Goal: Task Accomplishment & Management: Complete application form

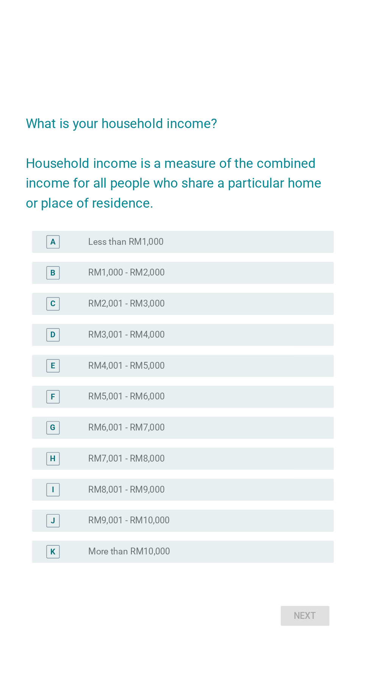
click at [234, 325] on div "radio_button_unchecked RM3,001 - RM4,000" at bounding box center [201, 321] width 156 height 8
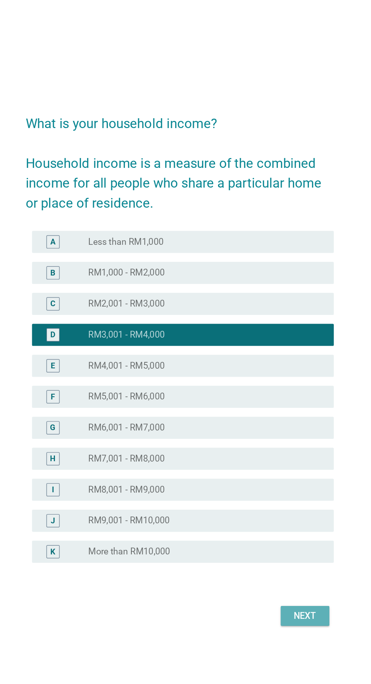
click at [276, 518] on div "Next" at bounding box center [271, 513] width 21 height 9
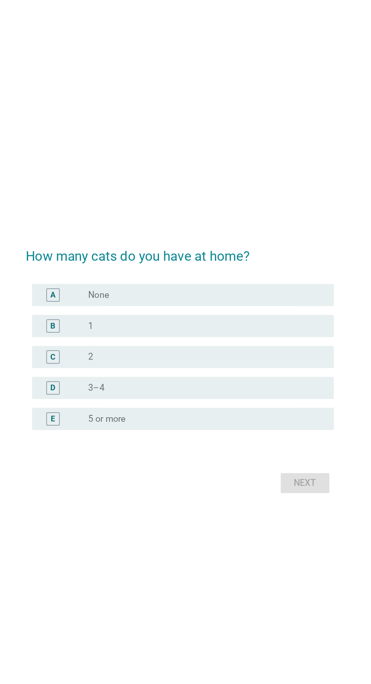
scroll to position [77, 0]
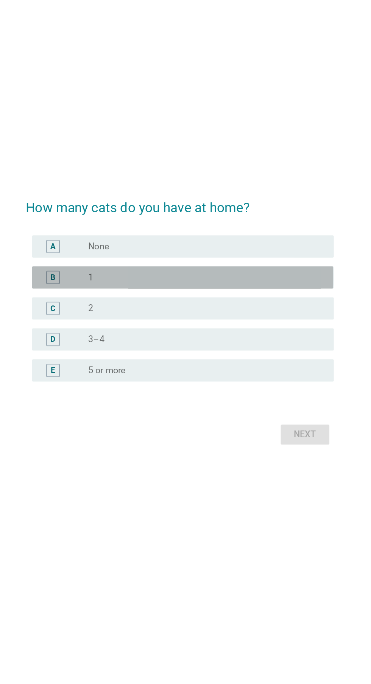
click at [265, 291] on div "radio_button_unchecked 1" at bounding box center [201, 295] width 156 height 8
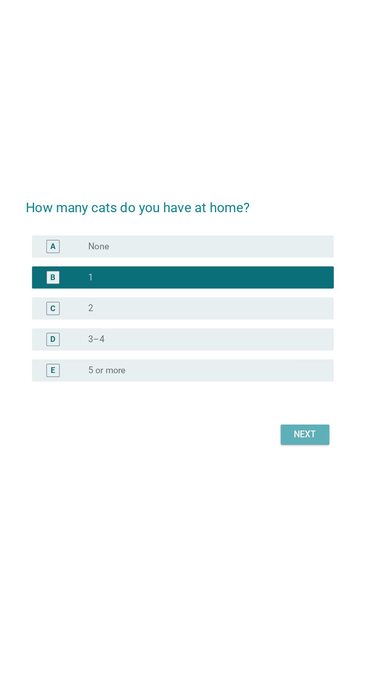
click at [275, 398] on div "Next" at bounding box center [271, 402] width 21 height 9
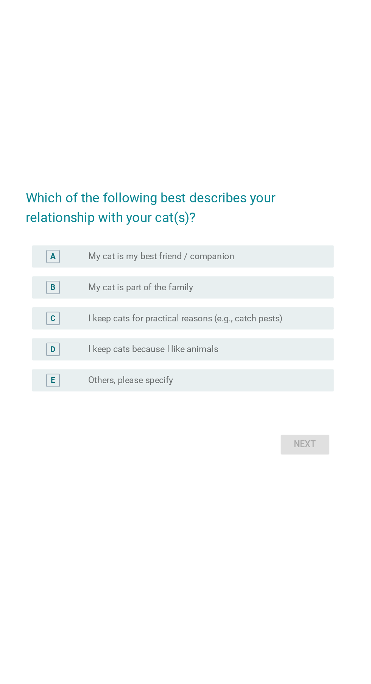
scroll to position [0, 0]
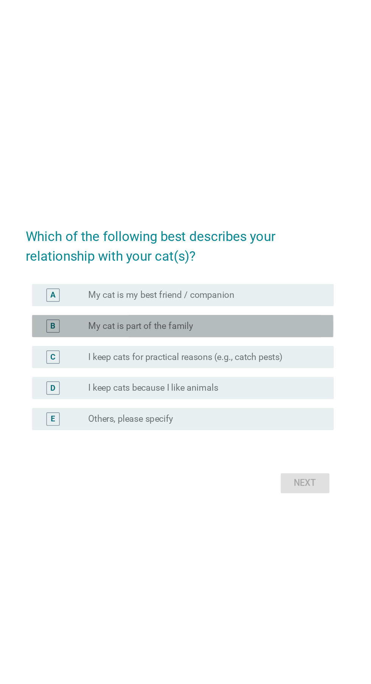
click at [269, 329] on div "B radio_button_unchecked My cat is part of the family" at bounding box center [188, 321] width 207 height 15
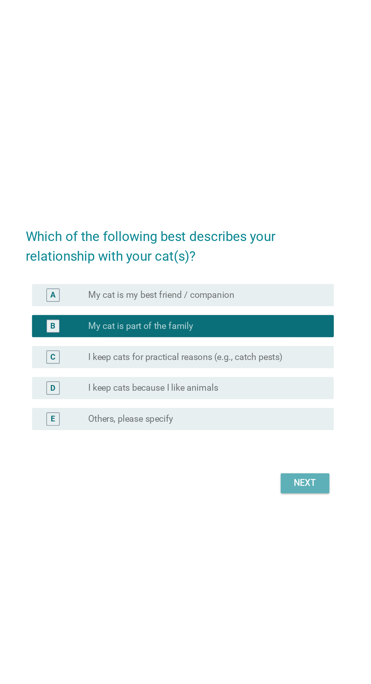
click at [269, 436] on button "Next" at bounding box center [271, 430] width 33 height 14
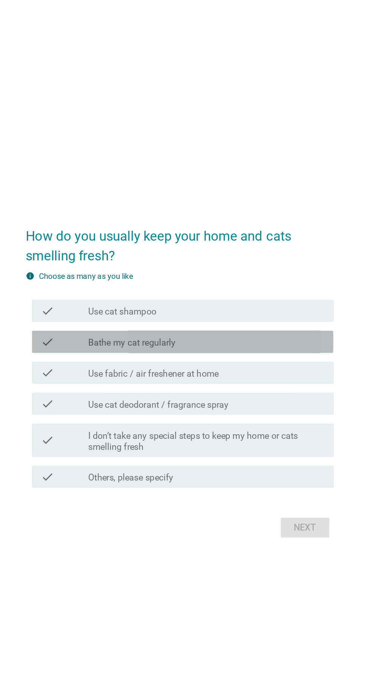
click at [267, 325] on div "check check_box_outline_blank Bathe my cat regularly" at bounding box center [188, 317] width 207 height 15
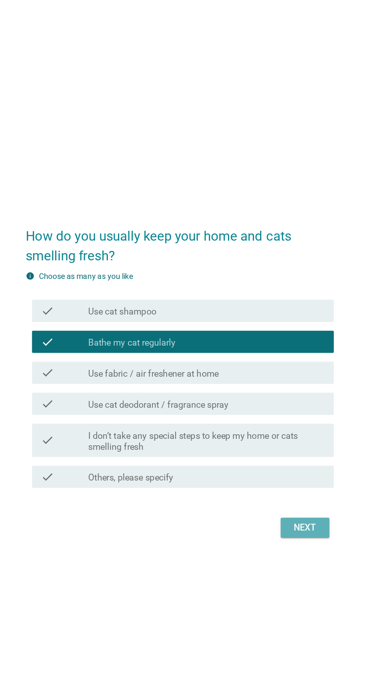
click at [274, 449] on div "Next" at bounding box center [271, 444] width 21 height 9
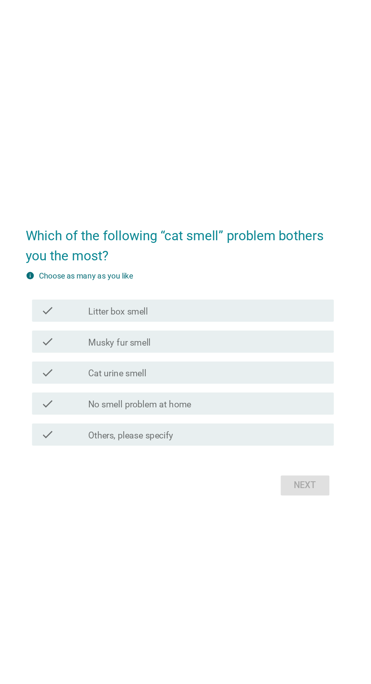
click at [254, 364] on div "check_box_outline_blank No smell problem at home" at bounding box center [204, 359] width 162 height 9
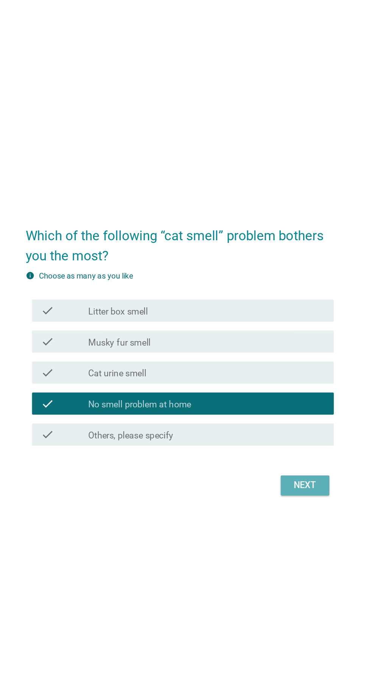
click at [266, 420] on div "Next" at bounding box center [271, 415] width 21 height 9
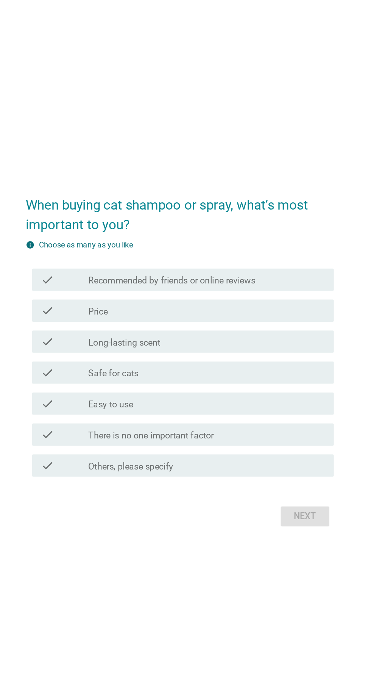
scroll to position [0, 0]
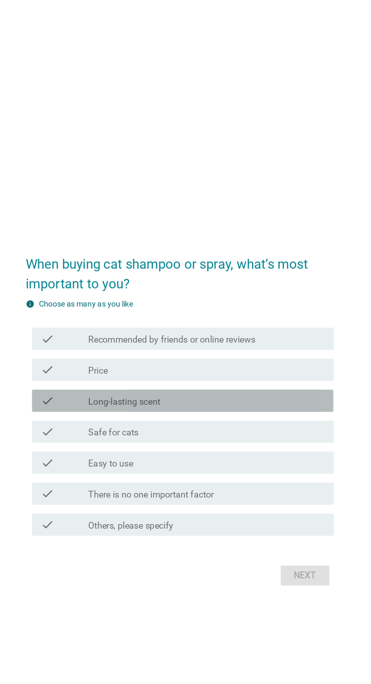
click at [270, 336] on div "check_box_outline_blank Long-lasting scent" at bounding box center [204, 331] width 162 height 9
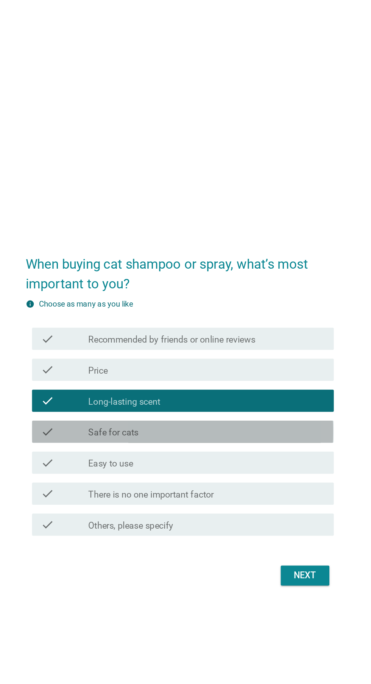
click at [263, 357] on div "check_box_outline_blank Safe for cats" at bounding box center [204, 352] width 162 height 9
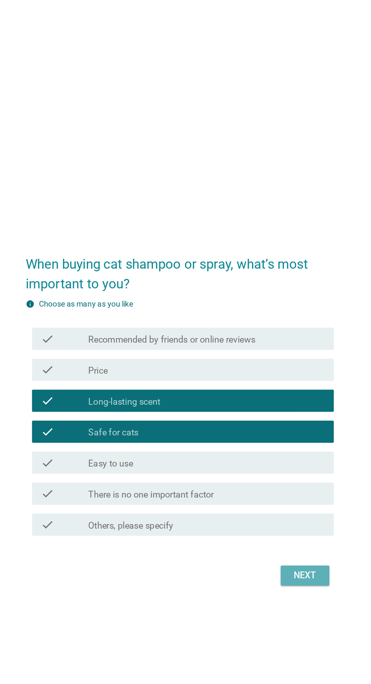
click at [269, 456] on div "Next" at bounding box center [271, 451] width 21 height 9
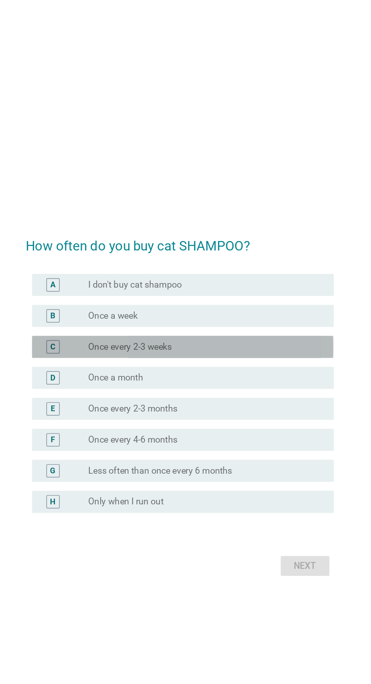
click at [274, 308] on div "radio_button_unchecked Once every 2-3 weeks" at bounding box center [201, 305] width 156 height 8
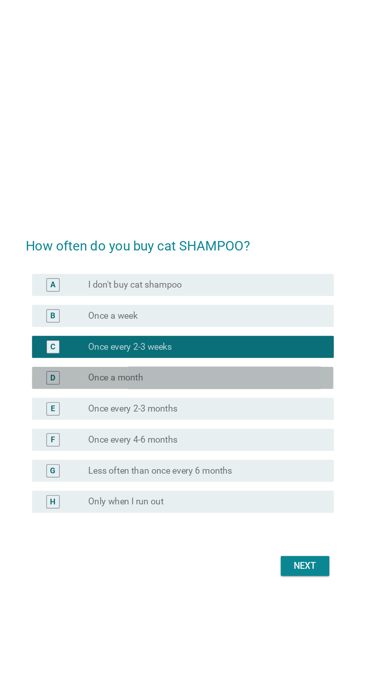
click at [265, 329] on div "radio_button_unchecked Once a month" at bounding box center [201, 326] width 156 height 8
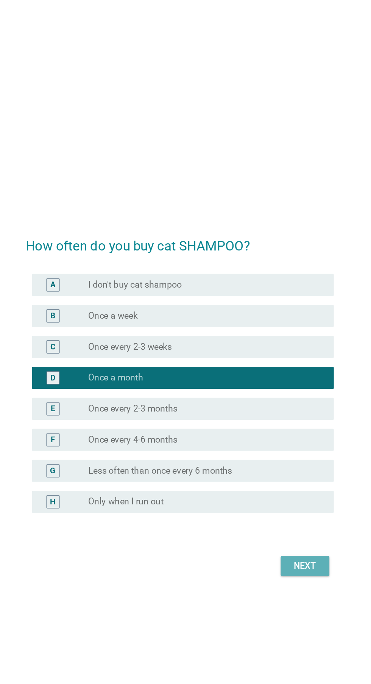
click at [266, 459] on div "Next" at bounding box center [271, 454] width 21 height 9
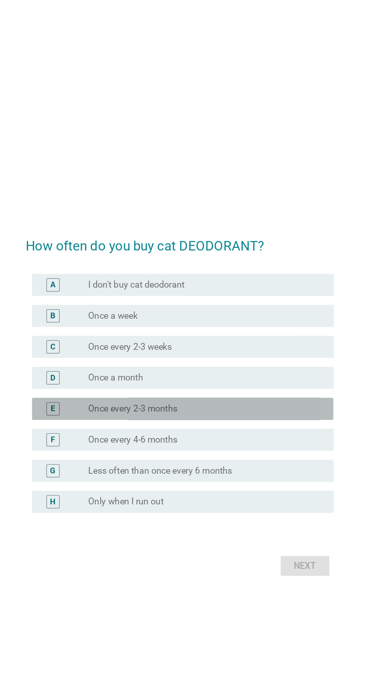
click at [267, 351] on div "radio_button_unchecked Once every 2-3 months" at bounding box center [201, 347] width 156 height 8
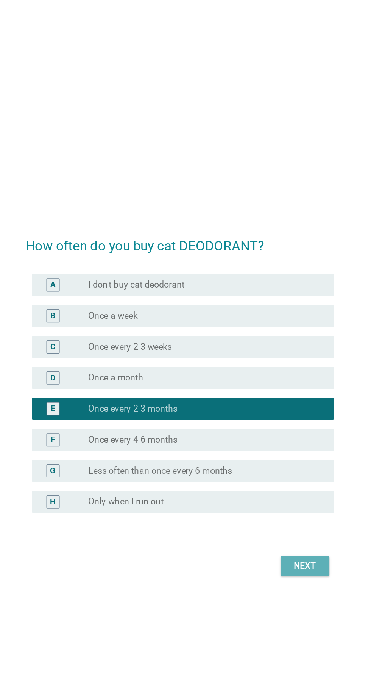
click at [272, 459] on div "Next" at bounding box center [271, 454] width 21 height 9
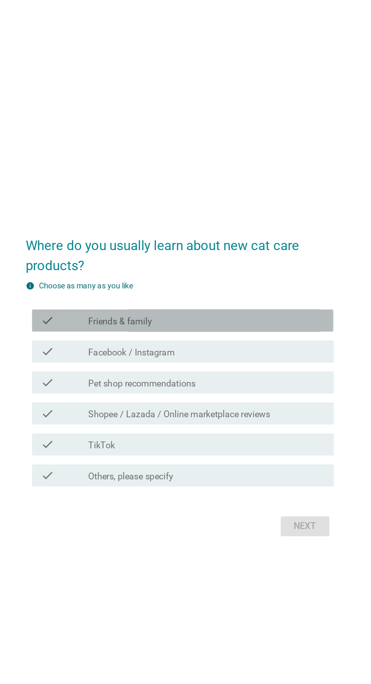
click at [282, 291] on div "check_box_outline_blank Friends & family" at bounding box center [204, 286] width 162 height 9
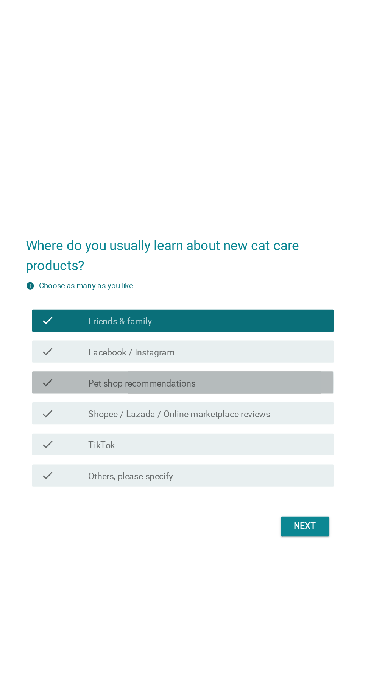
click at [265, 333] on div "check_box_outline_blank Pet shop recommendations" at bounding box center [204, 328] width 162 height 9
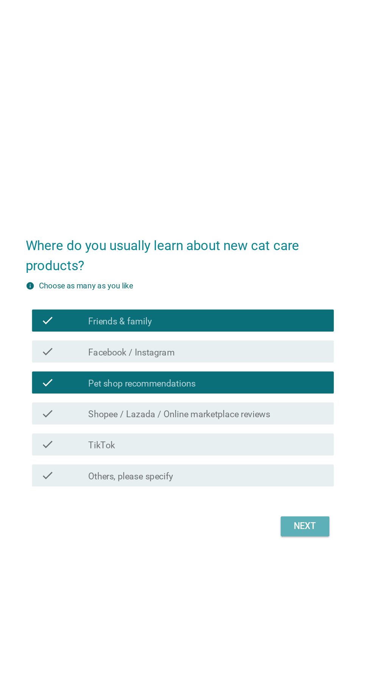
click at [268, 434] on button "Next" at bounding box center [271, 428] width 33 height 14
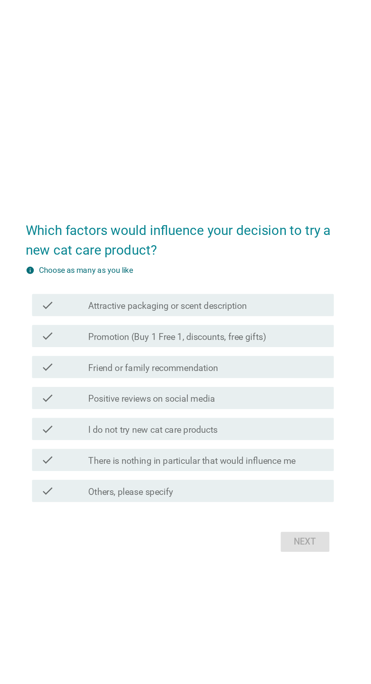
scroll to position [0, 0]
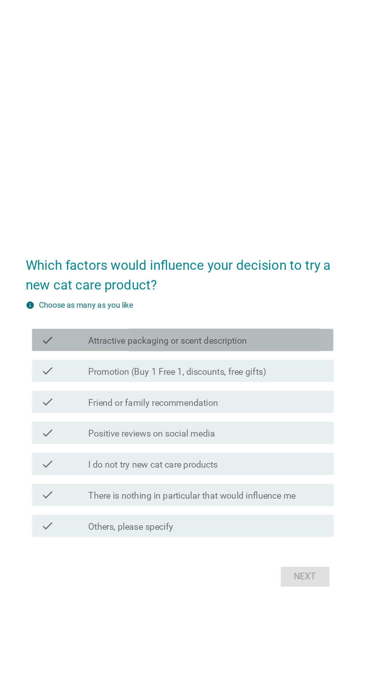
click at [280, 294] on div "check_box_outline_blank Attractive packaging or scent description" at bounding box center [204, 289] width 162 height 9
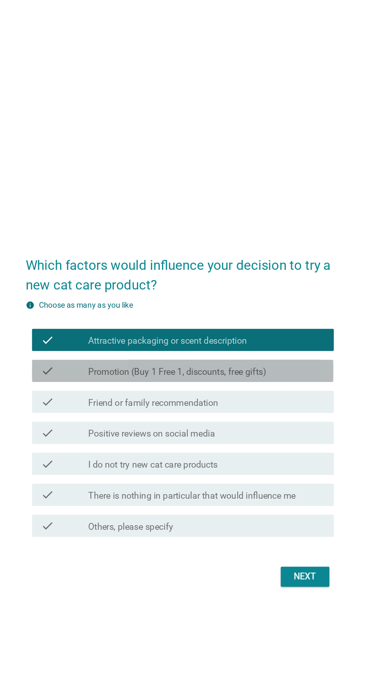
click at [274, 315] on div "check_box_outline_blank Promotion (Buy 1 Free 1, discounts, free gifts)" at bounding box center [204, 310] width 162 height 9
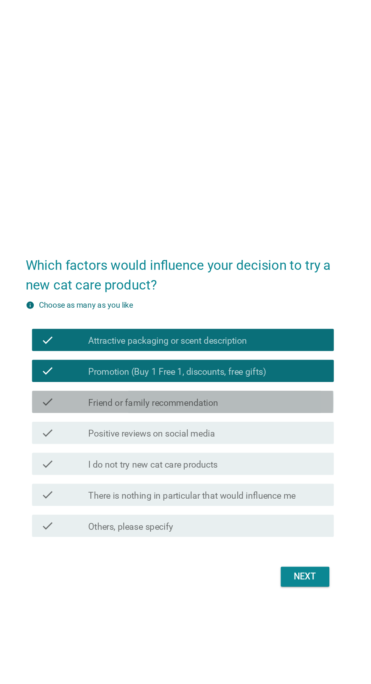
click at [262, 336] on div "check_box_outline_blank Friend or family recommendation" at bounding box center [204, 331] width 162 height 9
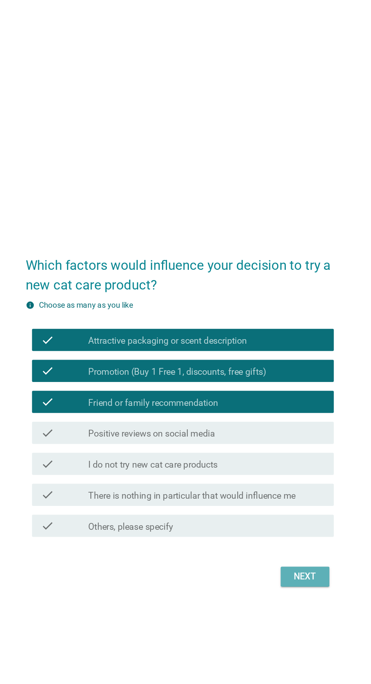
click at [273, 456] on div "Next" at bounding box center [271, 451] width 21 height 9
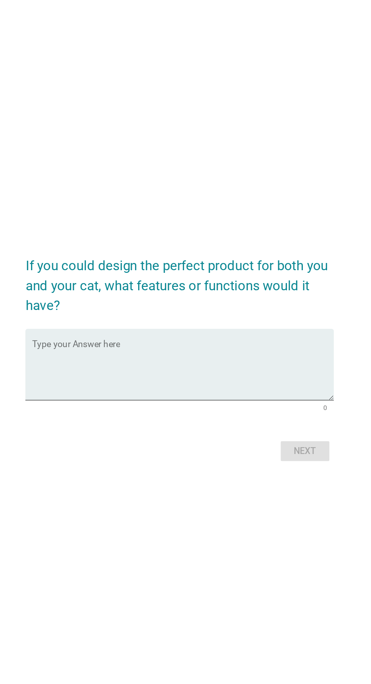
click at [261, 350] on textarea "Type your Answer here" at bounding box center [188, 334] width 207 height 40
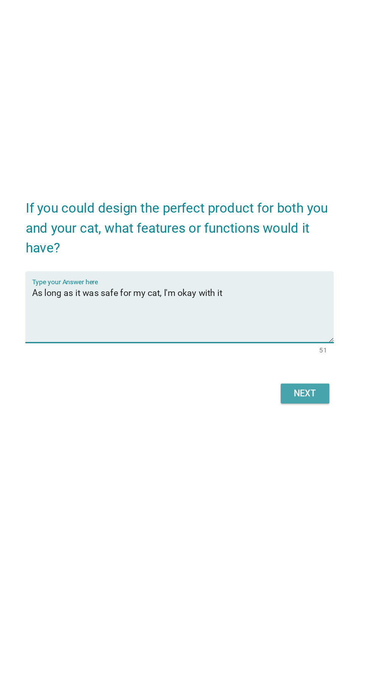
type textarea "As long as it was safe for my cat, I'm okay with it"
click at [280, 393] on div "Next" at bounding box center [271, 388] width 21 height 9
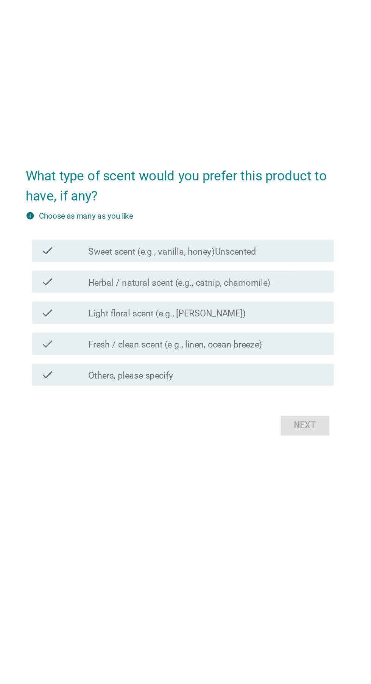
scroll to position [0, 0]
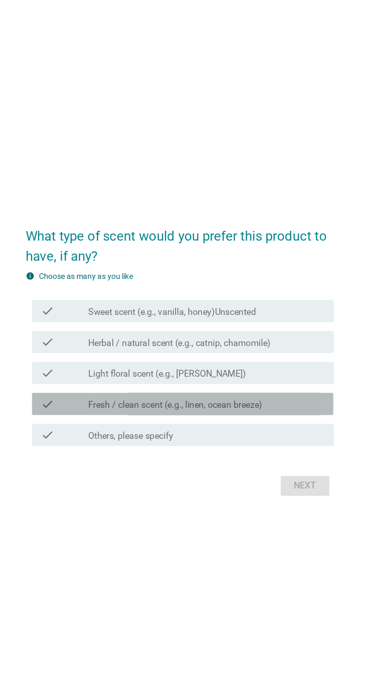
click at [243, 379] on label "Fresh / clean scent (e.g., linen, ocean breeze)" at bounding box center [182, 375] width 119 height 8
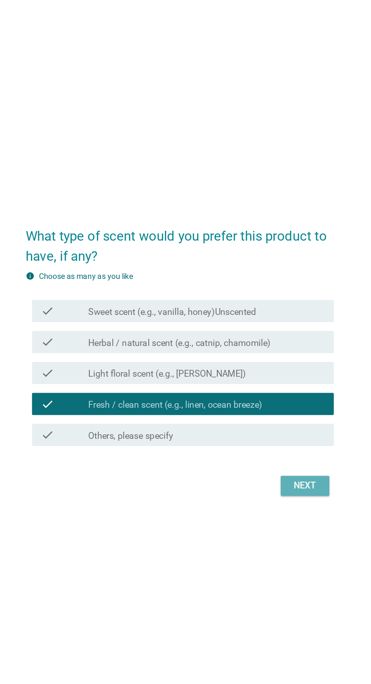
click at [275, 435] on div "Next" at bounding box center [271, 430] width 21 height 9
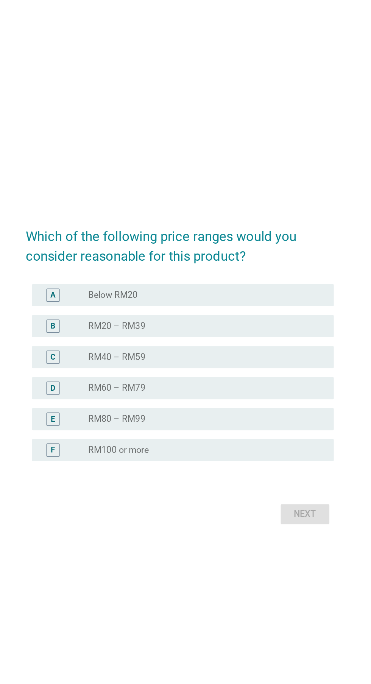
click at [240, 336] on div "radio_button_unchecked RM40 – RM59" at bounding box center [201, 333] width 156 height 8
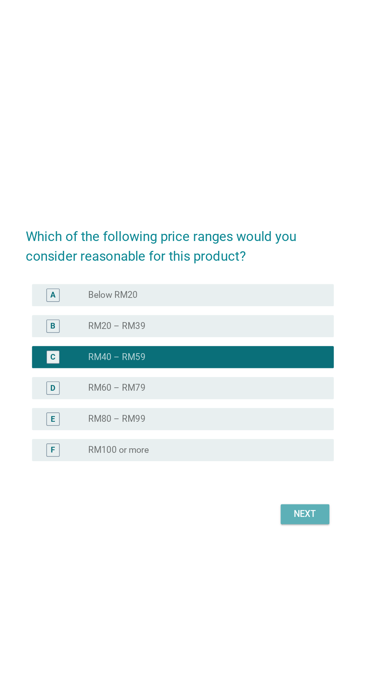
click at [275, 445] on div "Next" at bounding box center [271, 439] width 21 height 9
